Goal: Book appointment/travel/reservation

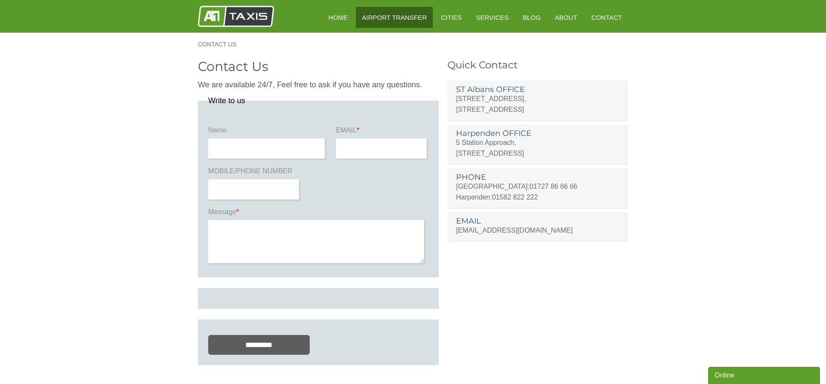
click at [397, 24] on link "Airport Transfer" at bounding box center [394, 17] width 77 height 21
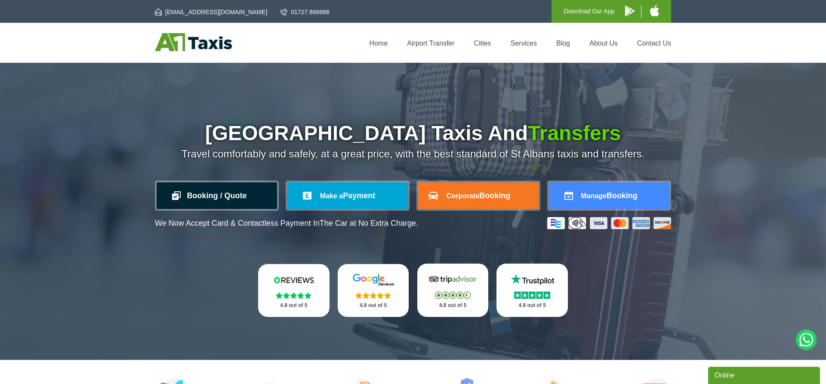
click at [194, 193] on link "Booking / Quote" at bounding box center [217, 195] width 120 height 27
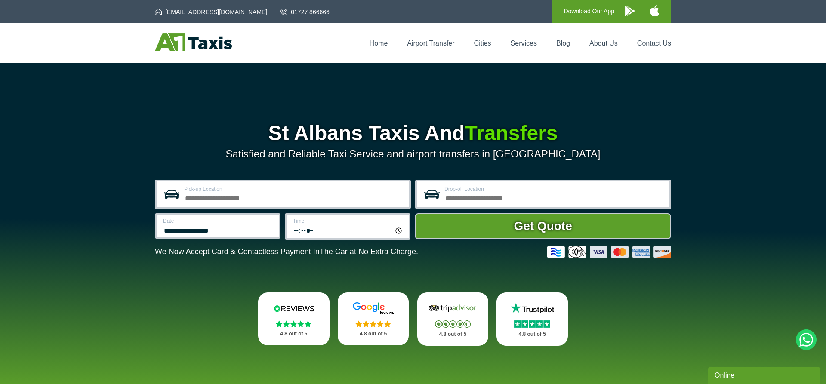
click at [696, 277] on div "**********" at bounding box center [413, 226] width 826 height 326
